Goal: Find specific page/section: Find specific page/section

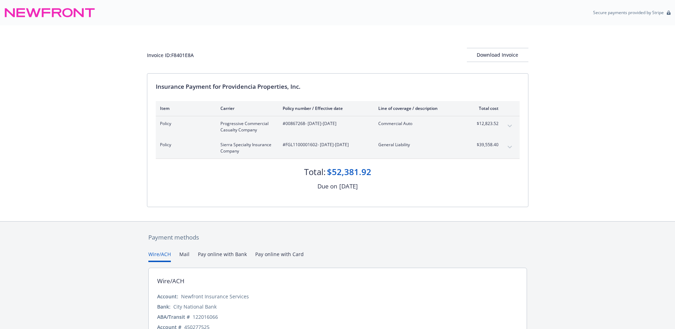
click at [517, 128] on div "Policy Progressive Commercial Casualty Company #00867268 - [DATE]-[DATE] Commer…" at bounding box center [338, 126] width 364 height 21
click at [510, 125] on icon "expand content" at bounding box center [510, 126] width 4 height 3
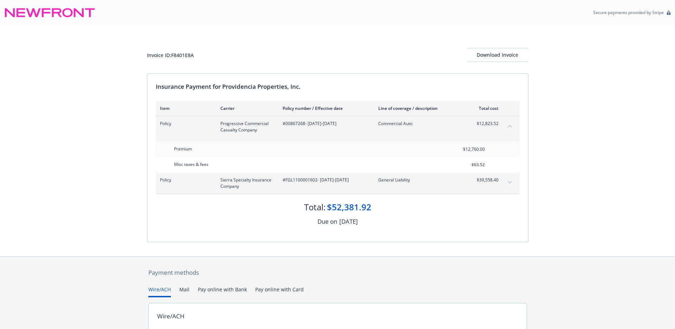
click at [510, 125] on icon "collapse content" at bounding box center [510, 126] width 4 height 2
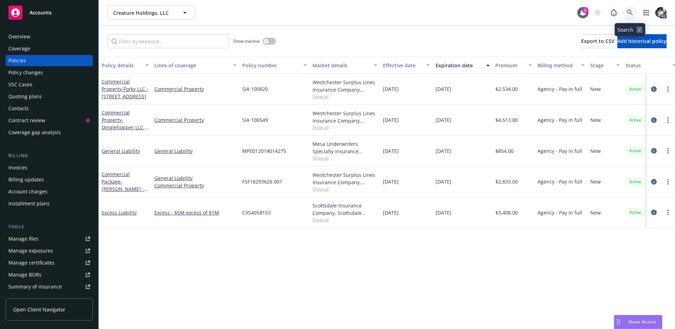
click at [624, 11] on link at bounding box center [630, 13] width 14 height 14
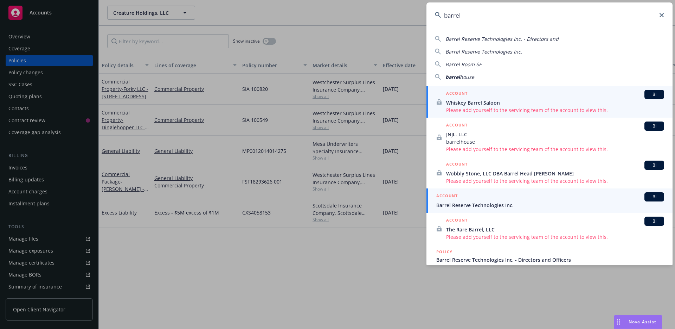
type input "barrel"
click at [476, 200] on div "ACCOUNT BI" at bounding box center [551, 196] width 228 height 9
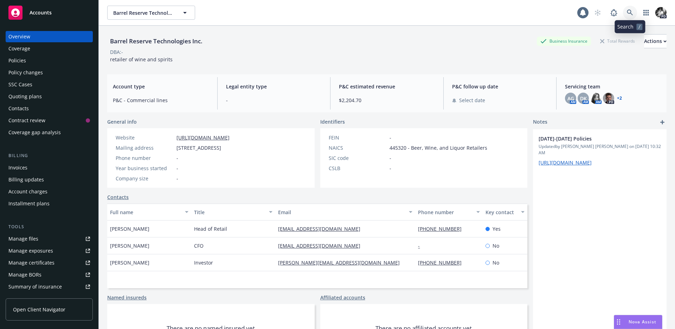
click at [630, 8] on link at bounding box center [630, 13] width 14 height 14
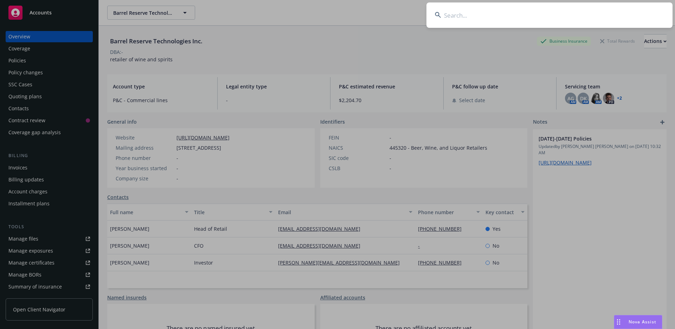
type input "j"
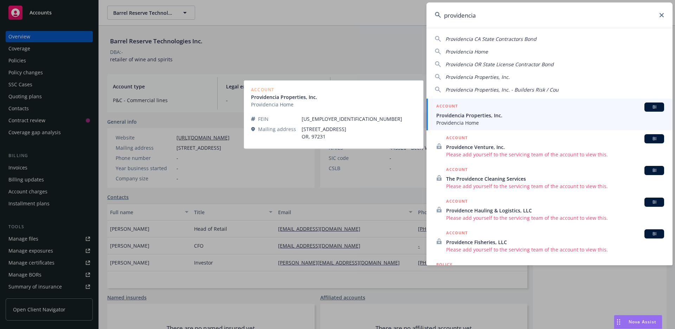
type input "providencia"
click at [480, 118] on span "Providencia Properties, Inc." at bounding box center [551, 115] width 228 height 7
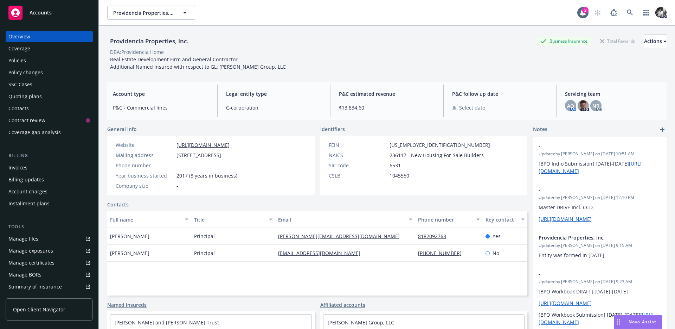
click at [33, 57] on div "Policies" at bounding box center [49, 60] width 82 height 11
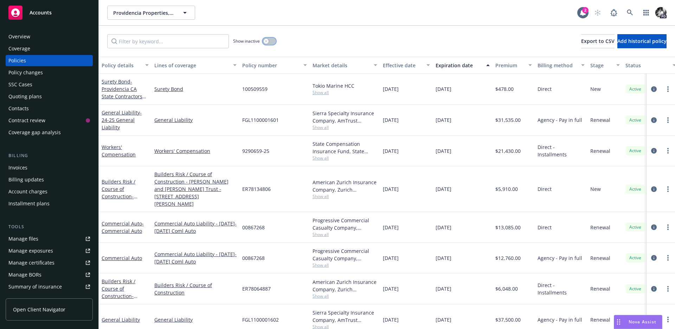
click at [269, 44] on button "button" at bounding box center [269, 41] width 13 height 7
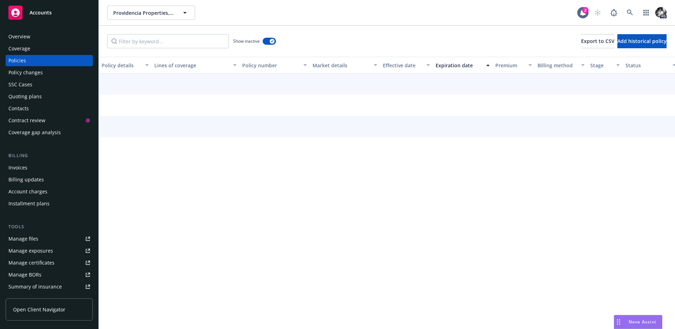
click at [198, 50] on div "Show inactive Export to CSV Add historical policy" at bounding box center [387, 41] width 577 height 31
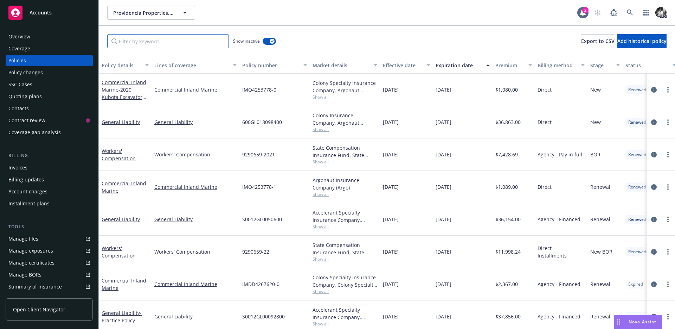
click at [185, 43] on input "Filter by keyword..." at bounding box center [168, 41] width 122 height 14
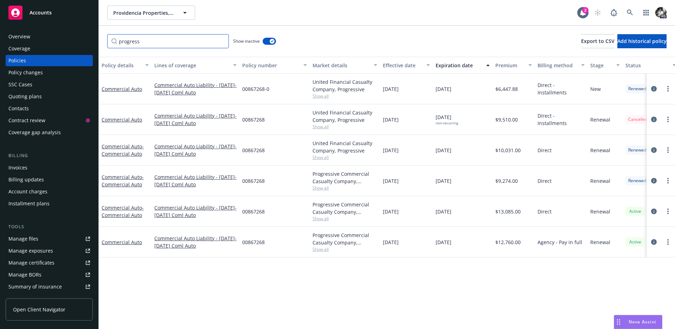
type input "progress"
